Goal: Navigation & Orientation: Find specific page/section

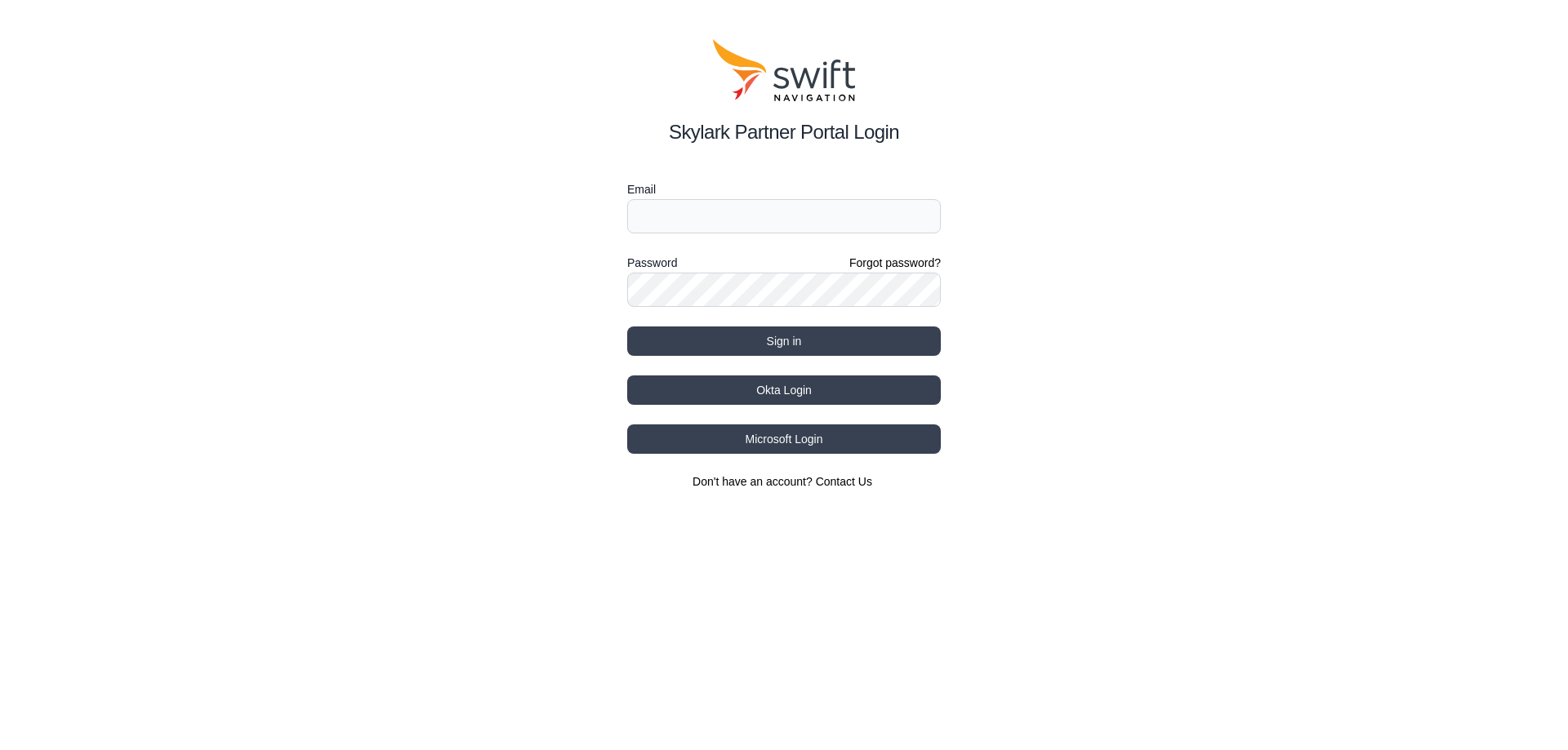
click at [737, 199] on label "Email" at bounding box center [784, 189] width 314 height 20
type input "[EMAIL_ADDRESS][DOMAIN_NAME]"
click at [628, 327] on button "Sign in" at bounding box center [784, 341] width 314 height 29
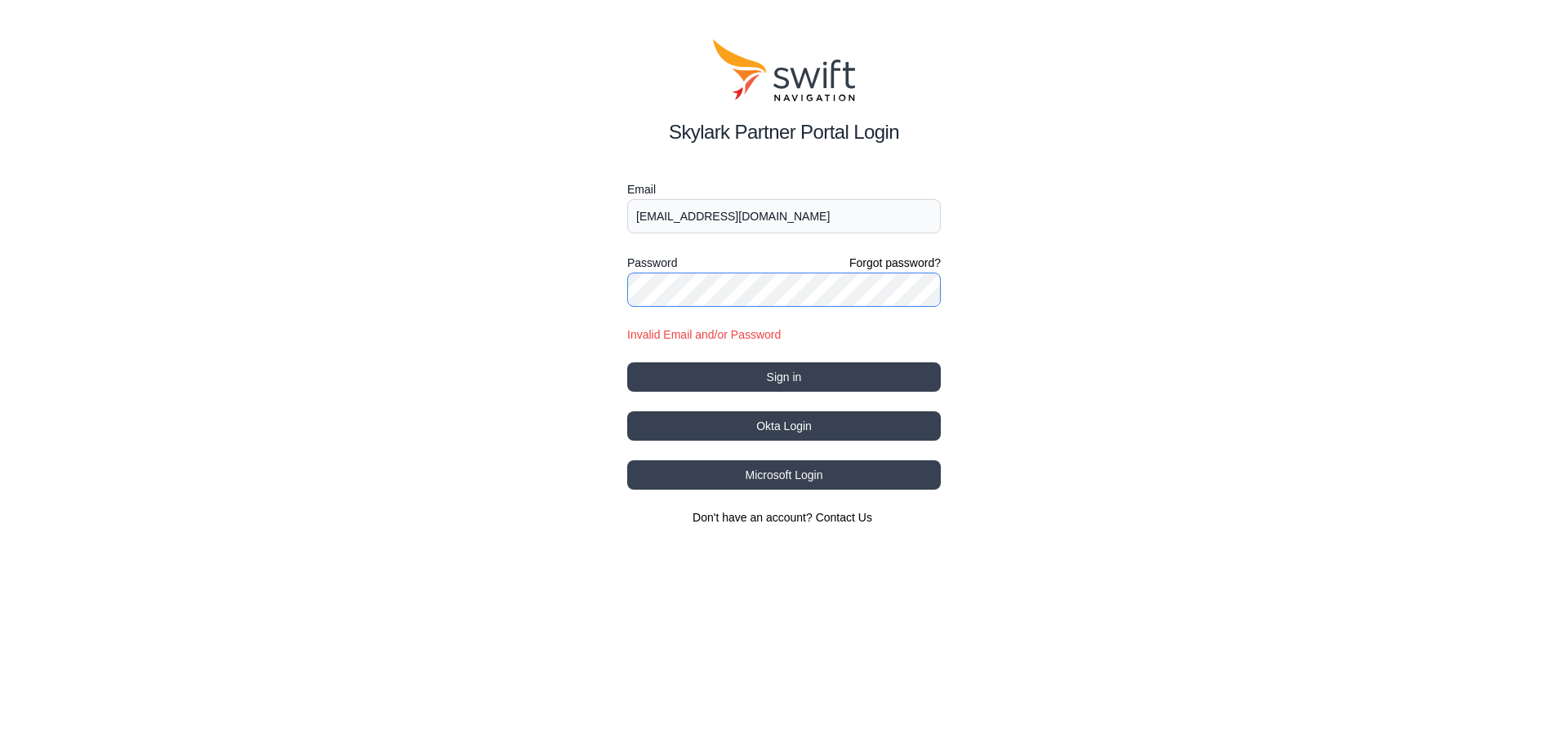
click at [628, 363] on button "Sign in" at bounding box center [784, 378] width 314 height 29
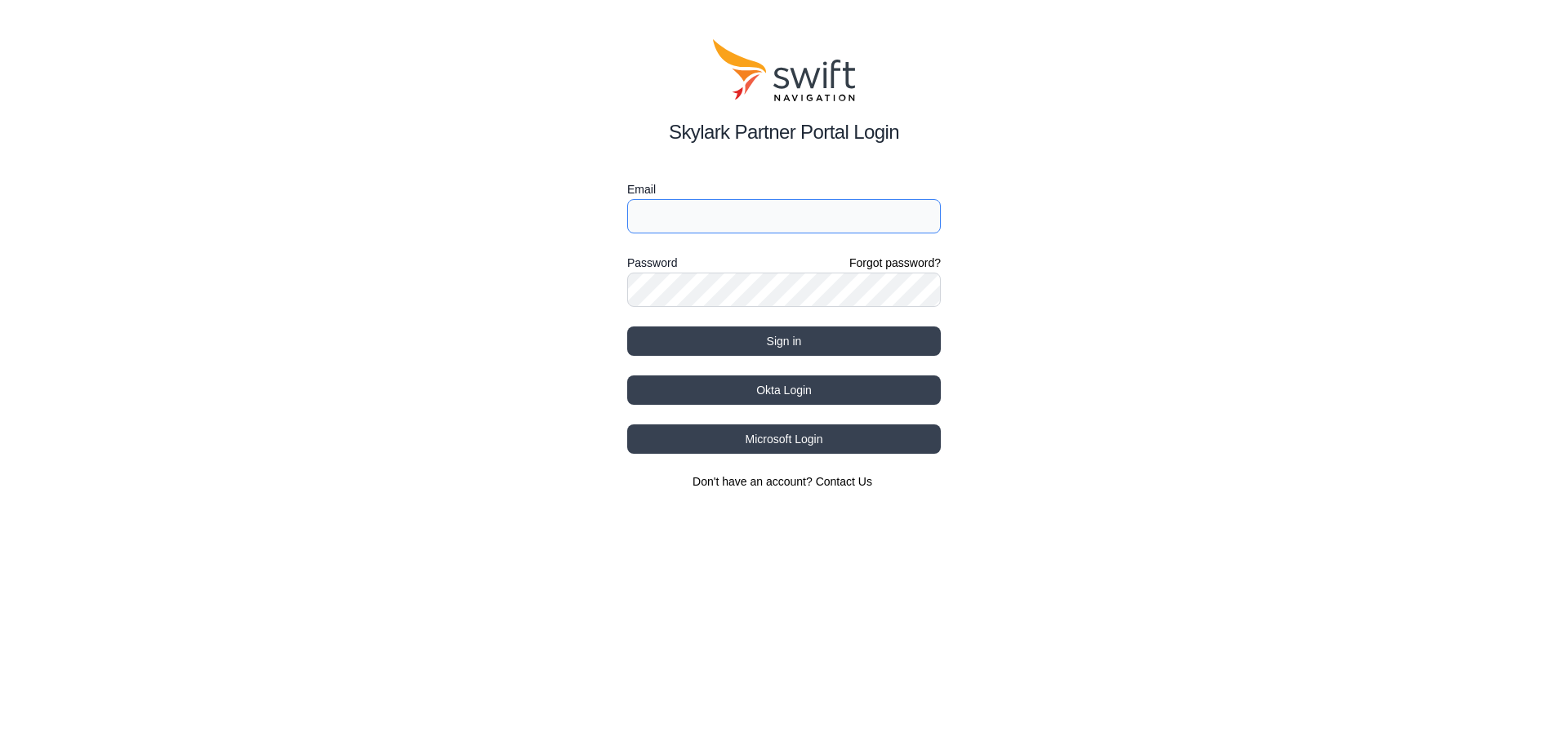
click at [832, 214] on input "Email" at bounding box center [784, 217] width 314 height 35
type input "[EMAIL_ADDRESS][DOMAIN_NAME]"
click at [628, 327] on button "Sign in" at bounding box center [784, 341] width 314 height 29
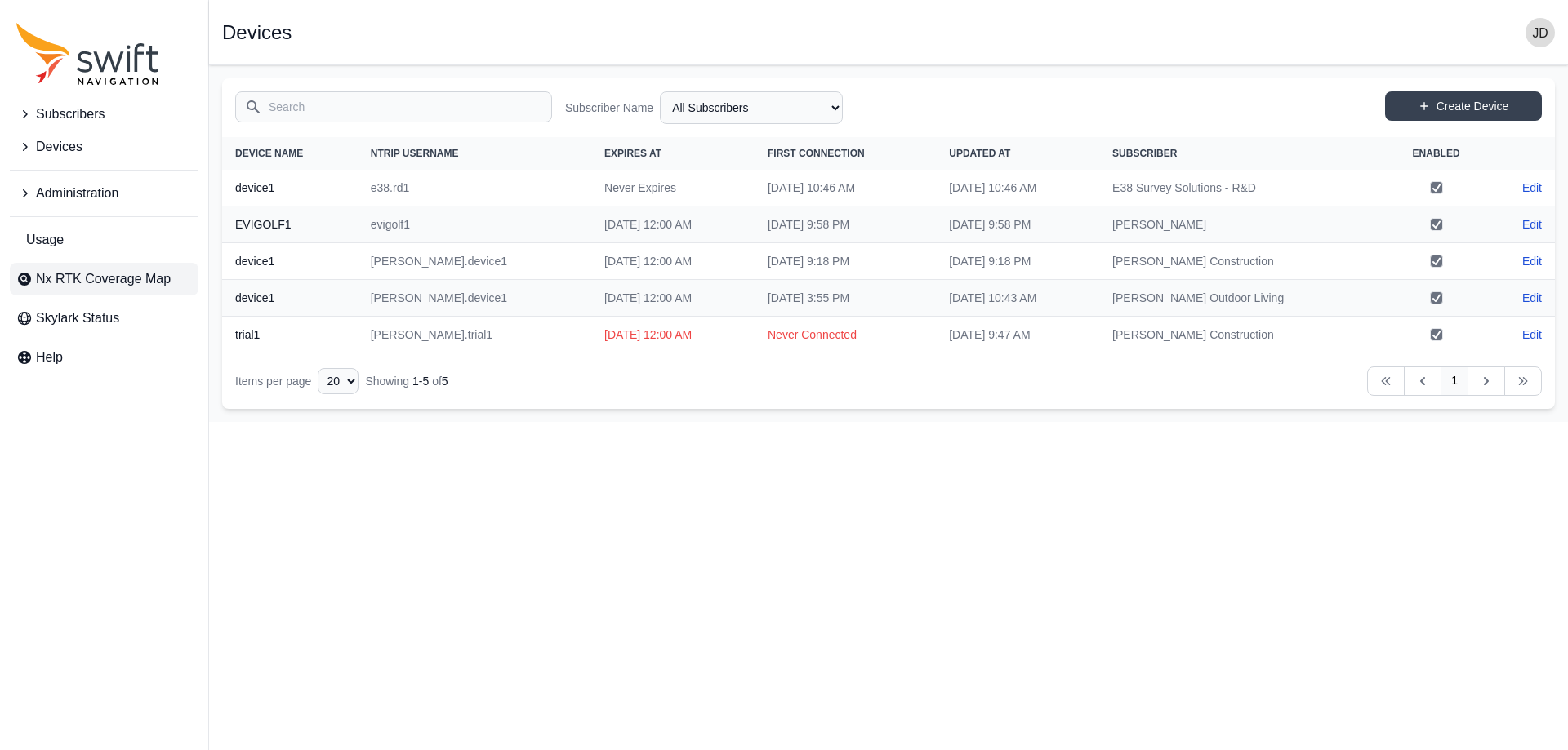
click at [93, 269] on link "Nx RTK Coverage Map" at bounding box center [104, 279] width 188 height 33
